Goal: Find specific page/section: Find specific page/section

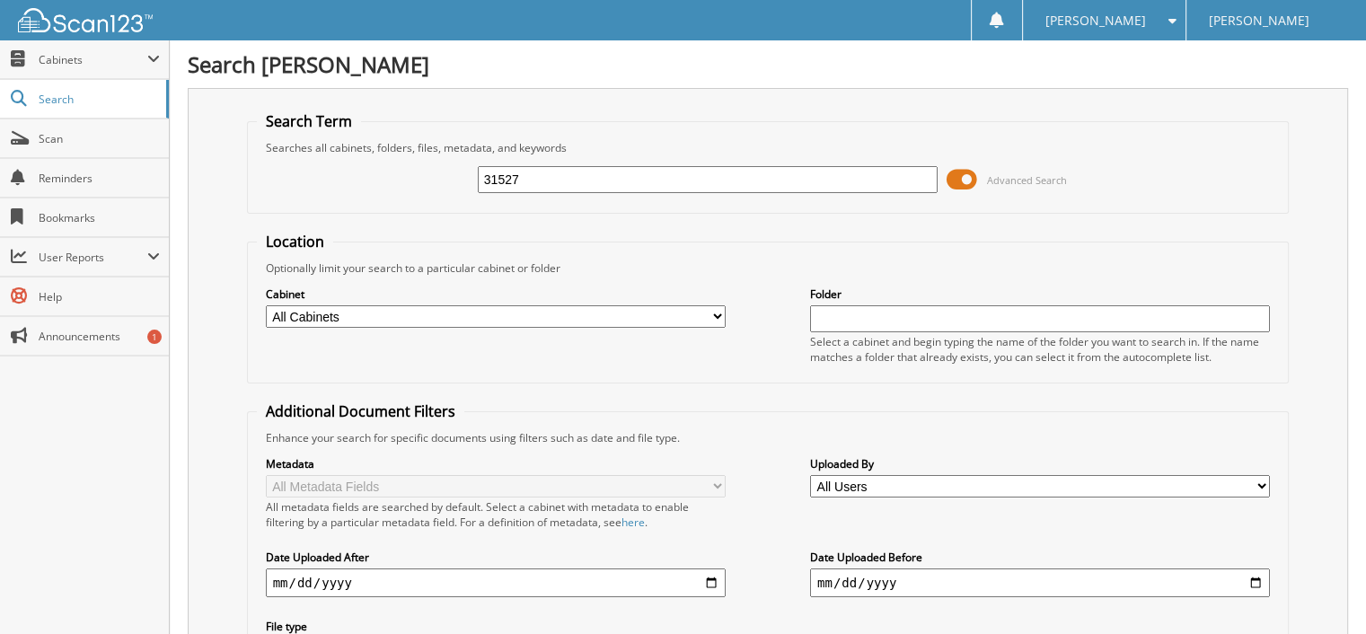
type input "31527"
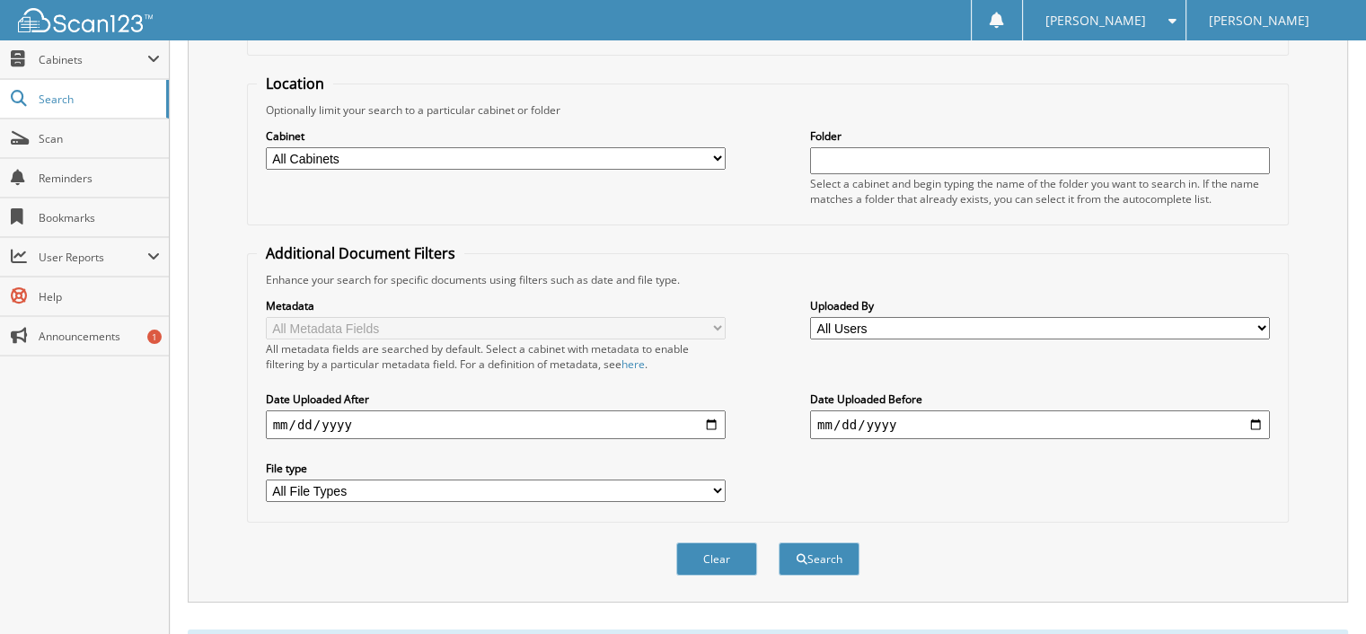
scroll to position [534, 0]
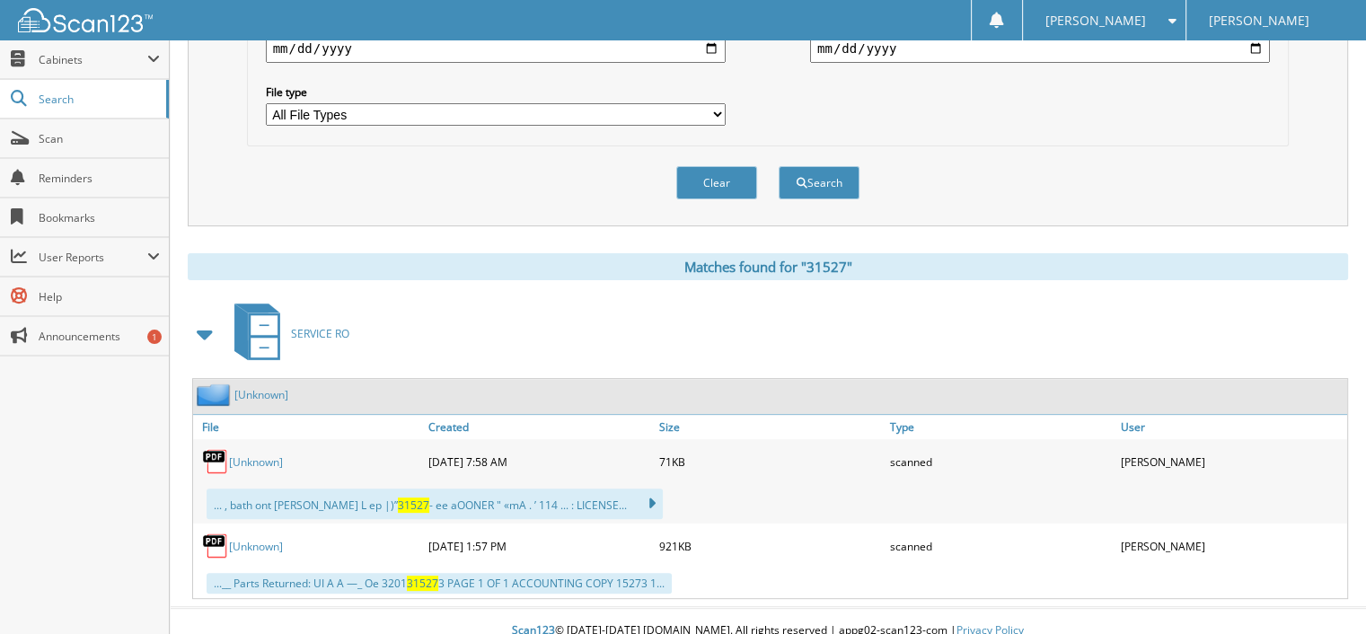
click at [261, 454] on link "[Unknown]" at bounding box center [256, 461] width 54 height 15
